Goal: Find specific page/section: Find specific page/section

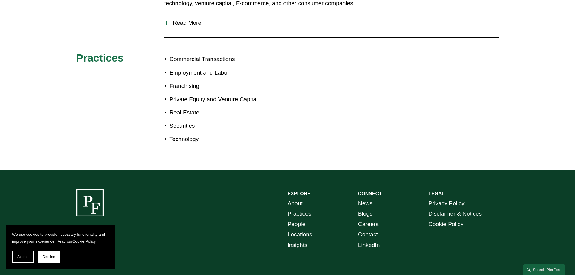
scroll to position [332, 0]
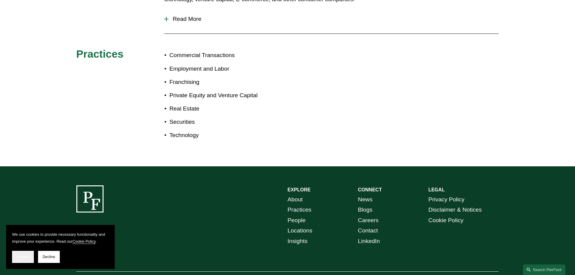
click at [24, 254] on button "Accept" at bounding box center [23, 257] width 22 height 12
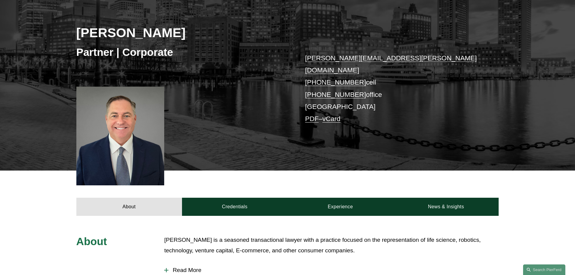
scroll to position [0, 0]
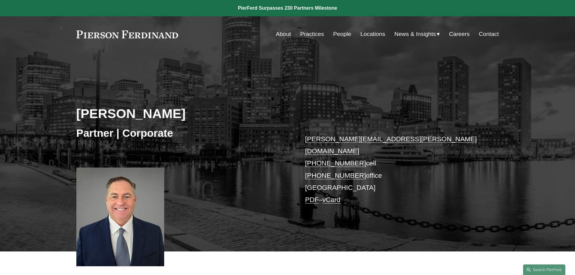
click at [374, 35] on link "Locations" at bounding box center [373, 33] width 25 height 11
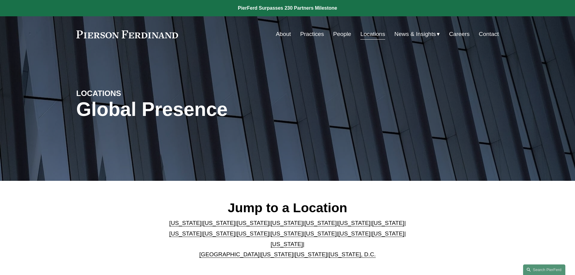
click at [345, 35] on link "People" at bounding box center [342, 33] width 18 height 11
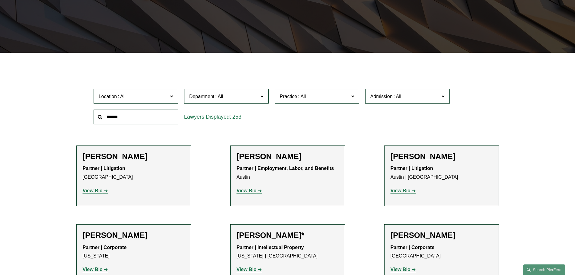
scroll to position [151, 0]
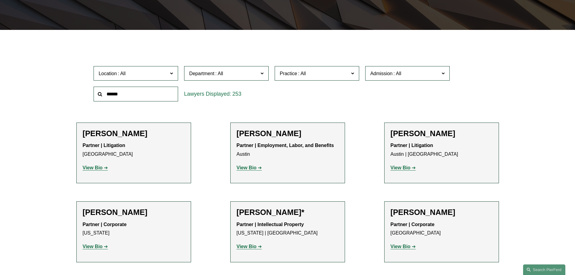
click at [320, 76] on span "Practice" at bounding box center [314, 73] width 69 height 8
click at [236, 69] on label "Department" at bounding box center [226, 73] width 85 height 15
click at [236, 76] on span "Department" at bounding box center [223, 73] width 69 height 8
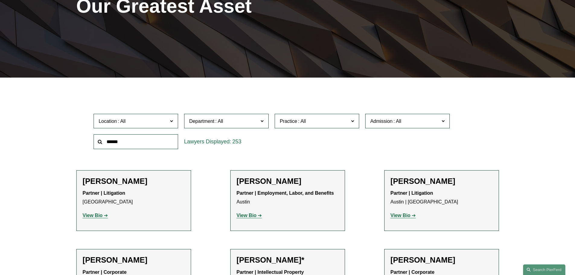
scroll to position [0, 0]
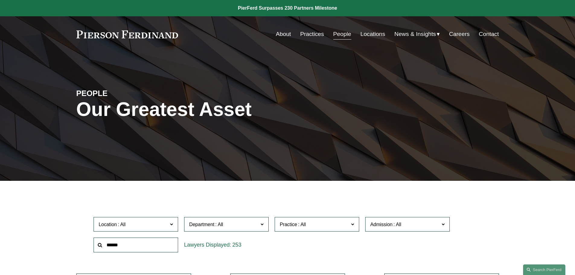
click at [342, 34] on link "People" at bounding box center [342, 33] width 18 height 11
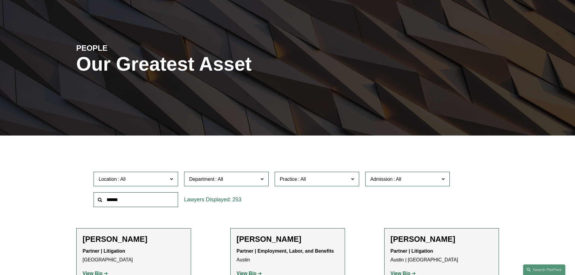
scroll to position [91, 0]
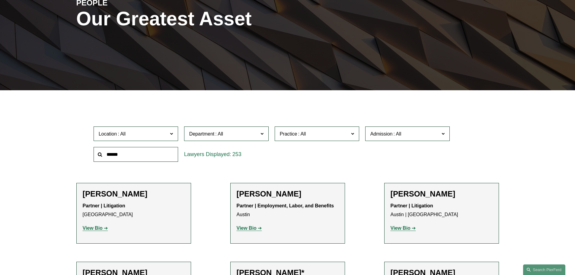
click at [153, 133] on span "Location" at bounding box center [133, 134] width 69 height 8
click at [0, 0] on link "[GEOGRAPHIC_DATA]" at bounding box center [0, 0] width 0 height 0
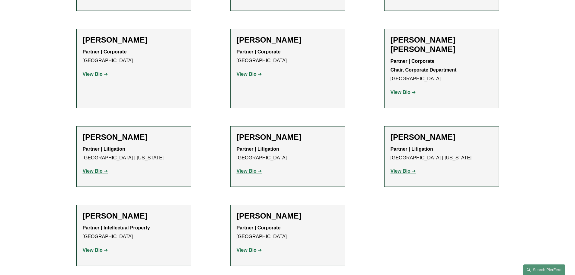
scroll to position [302, 0]
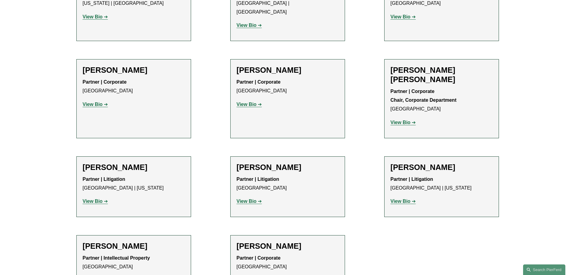
click at [252, 199] on strong "View Bio" at bounding box center [247, 201] width 20 height 5
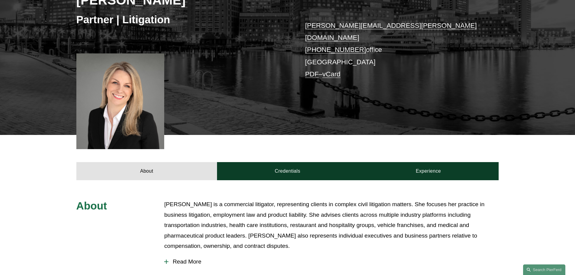
scroll to position [91, 0]
